Goal: Information Seeking & Learning: Learn about a topic

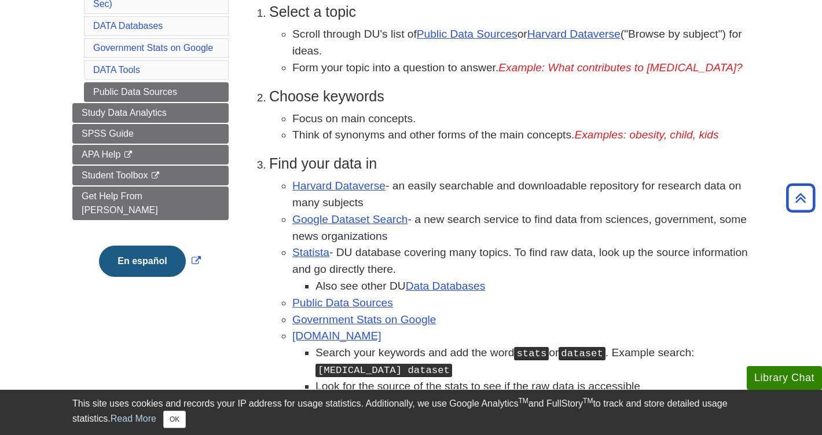
scroll to position [223, 0]
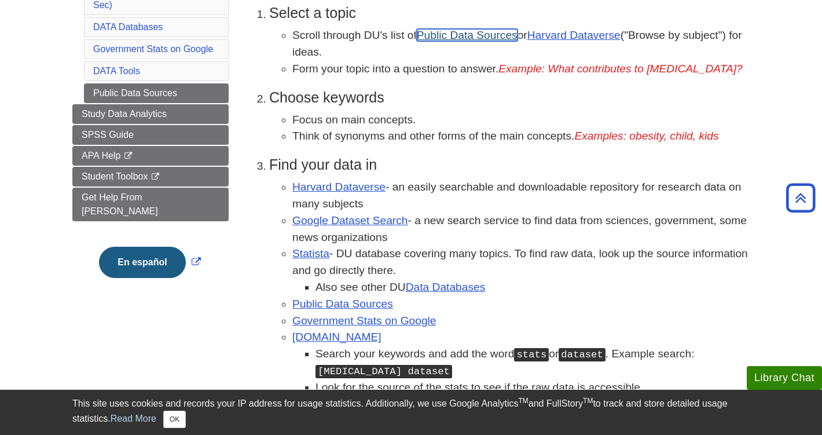
click at [491, 37] on link "Public Data Sources" at bounding box center [467, 35] width 101 height 12
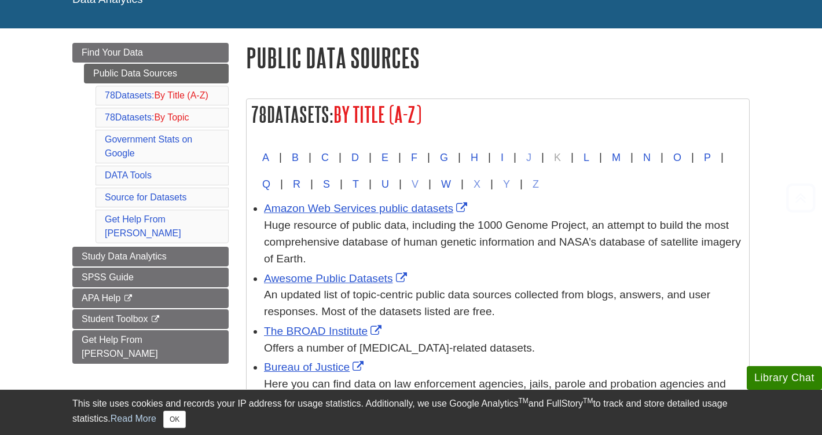
scroll to position [166, 0]
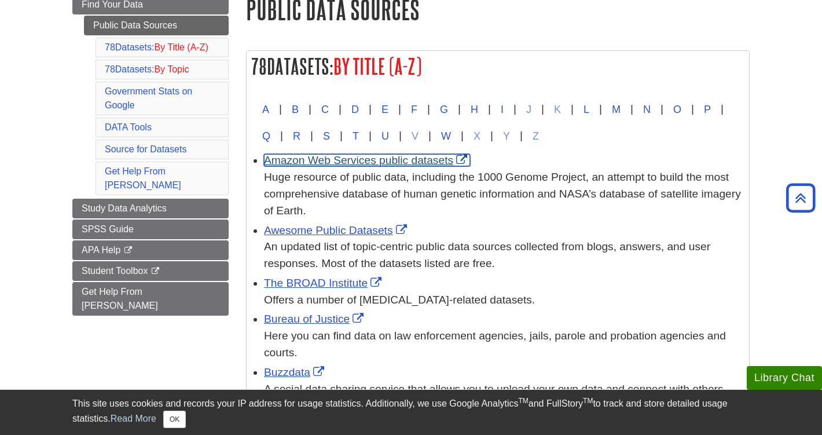
click at [378, 160] on link "Amazon Web Services public datasets" at bounding box center [367, 160] width 206 height 12
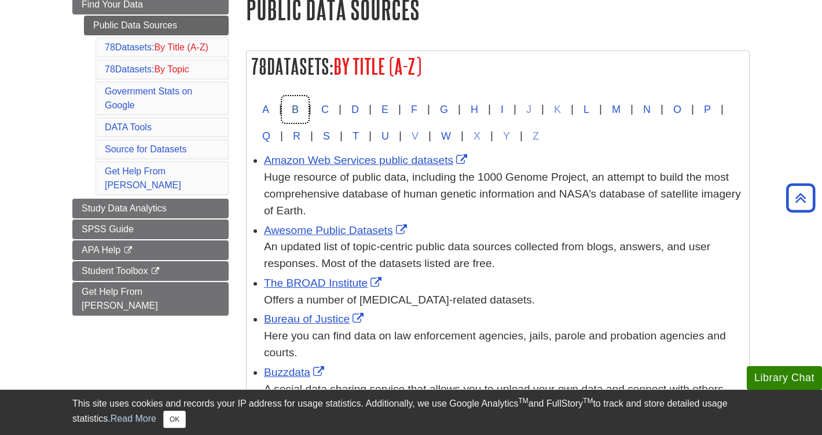
click at [297, 106] on button "B" at bounding box center [295, 109] width 27 height 27
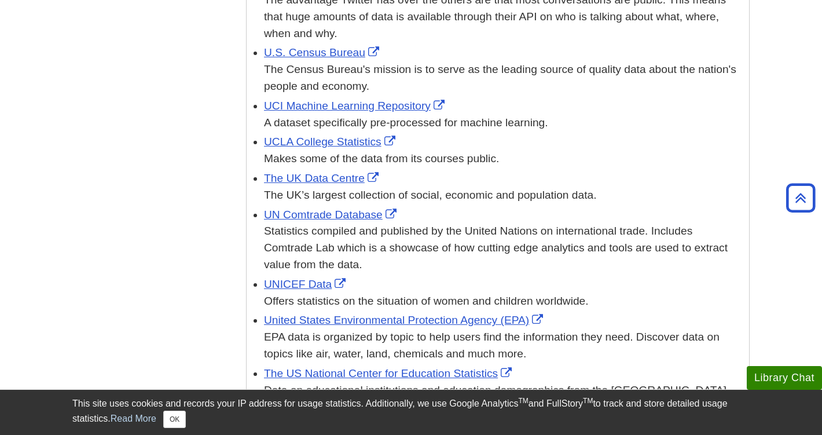
scroll to position [3926, 0]
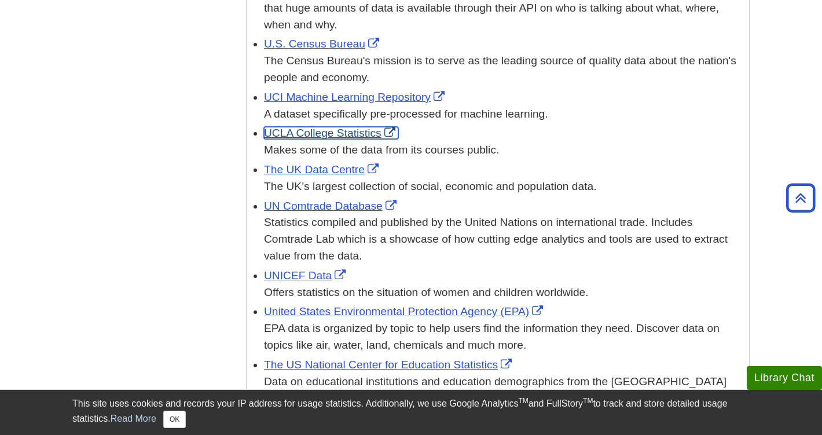
click at [333, 127] on link "UCLA College Statistics" at bounding box center [331, 133] width 134 height 12
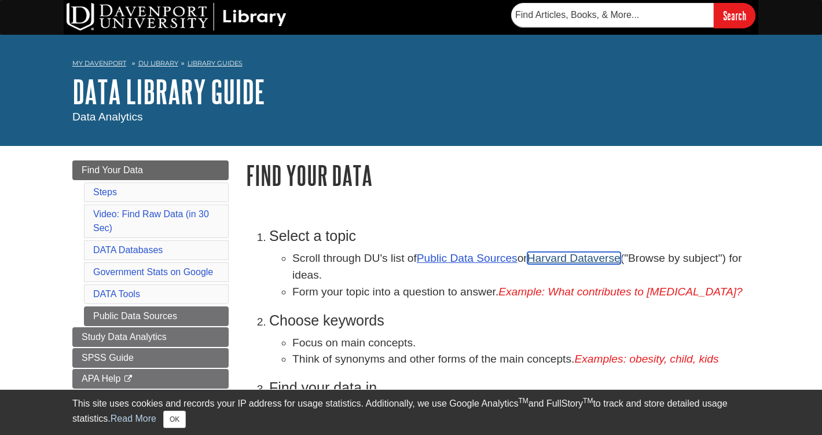
click at [598, 260] on link "Harvard Dataverse" at bounding box center [573, 258] width 93 height 12
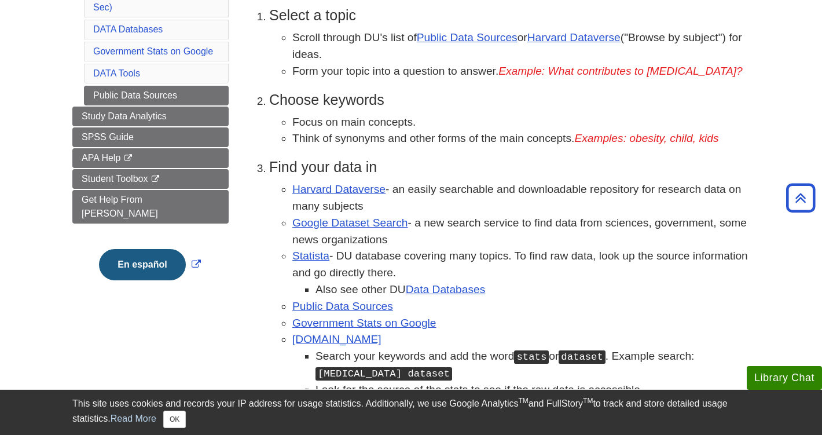
scroll to position [222, 0]
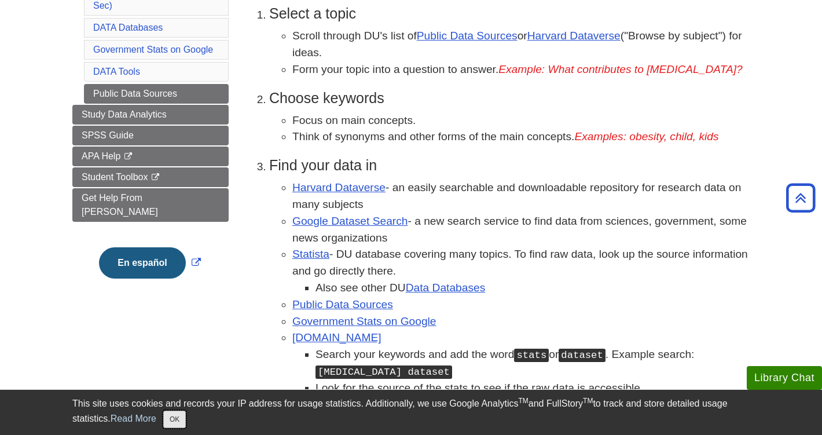
click at [179, 421] on button "OK" at bounding box center [174, 418] width 23 height 17
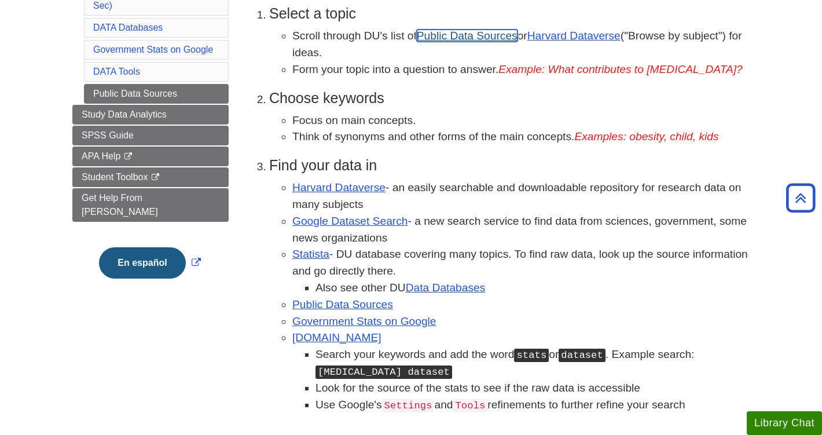
click at [478, 40] on link "Public Data Sources" at bounding box center [467, 36] width 101 height 12
click at [585, 40] on link "Harvard Dataverse" at bounding box center [573, 36] width 93 height 12
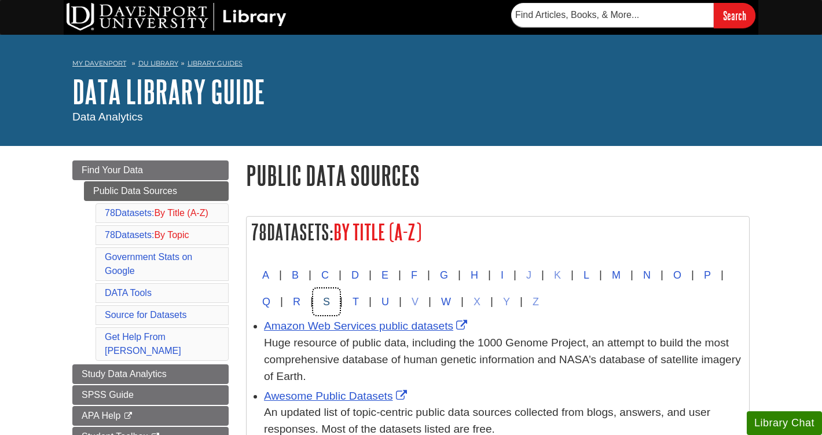
click at [340, 303] on button "S" at bounding box center [326, 301] width 27 height 27
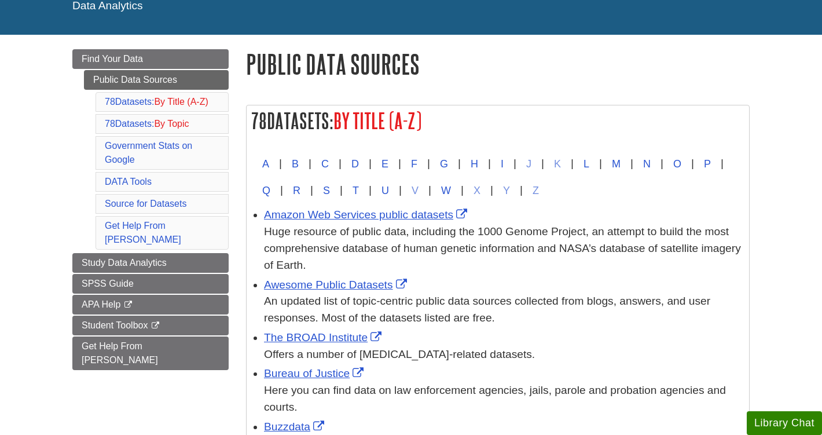
scroll to position [112, 0]
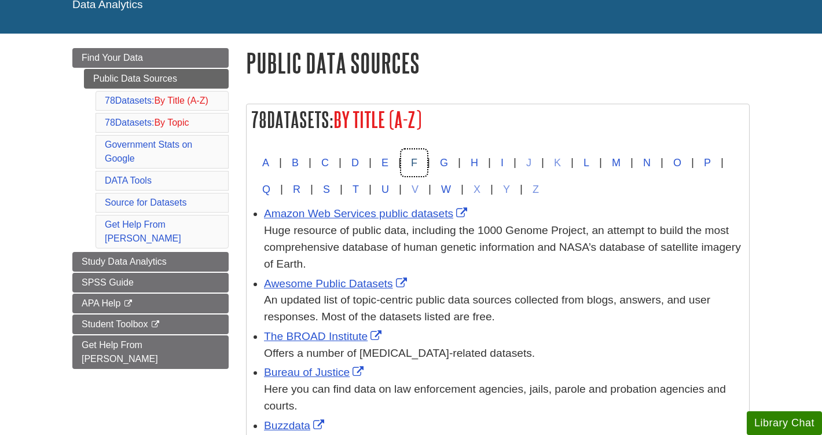
click at [427, 166] on button "F" at bounding box center [414, 162] width 26 height 27
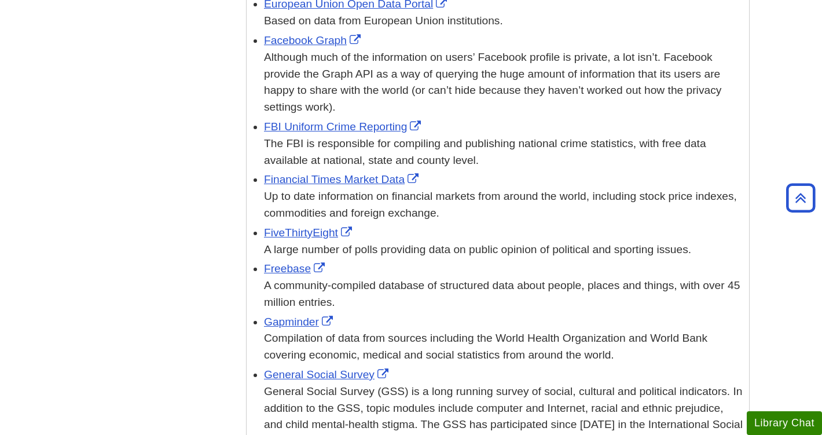
scroll to position [3652, 0]
